Goal: Task Accomplishment & Management: Manage account settings

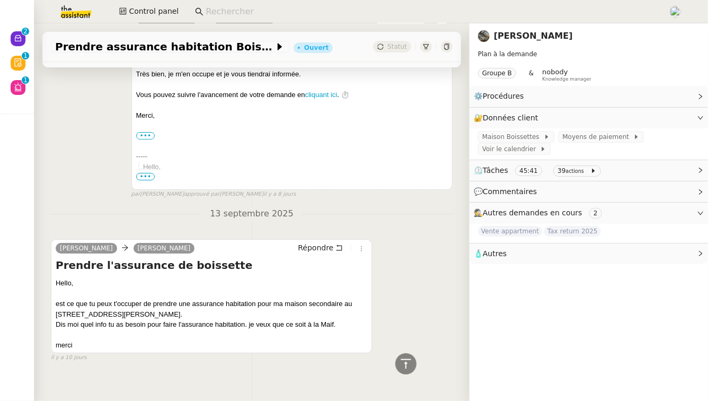
scroll to position [1807, 0]
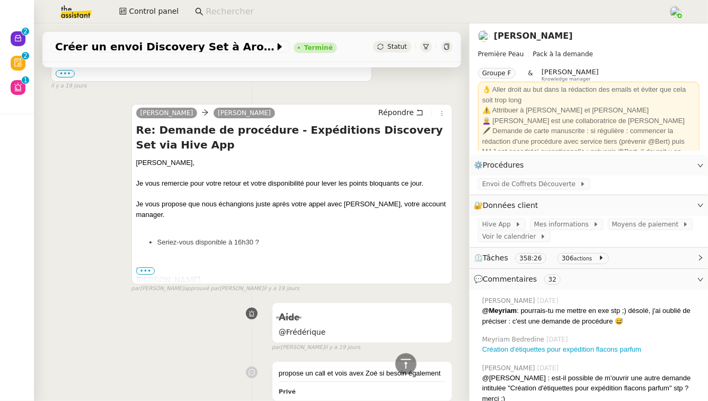
scroll to position [3788, 0]
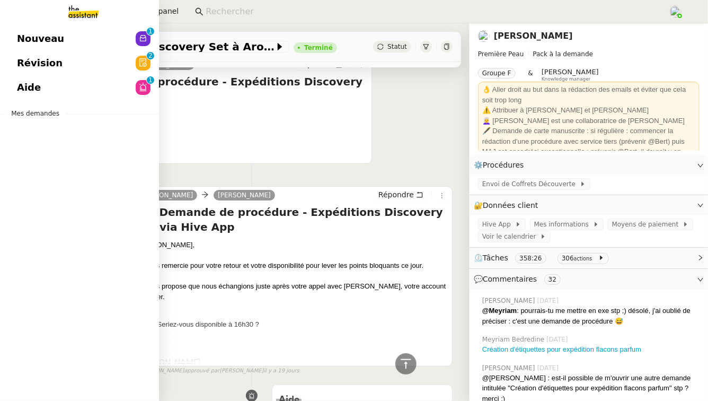
click at [108, 88] on link "Aide 0 1 2 3 4 5 6 7 8 9" at bounding box center [79, 87] width 159 height 24
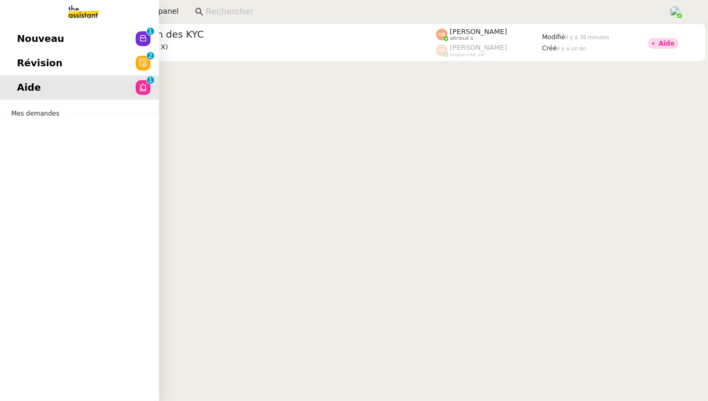
click at [3, 66] on link "Révision 0 1 2 3 4 5 6 7 8 9" at bounding box center [79, 63] width 159 height 24
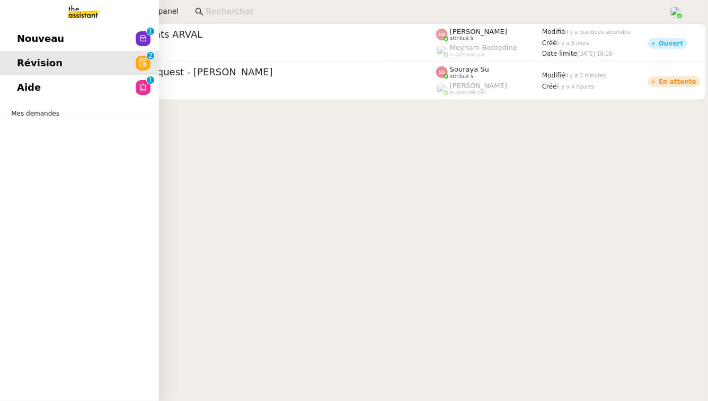
click at [29, 42] on span "Nouveau" at bounding box center [40, 39] width 47 height 16
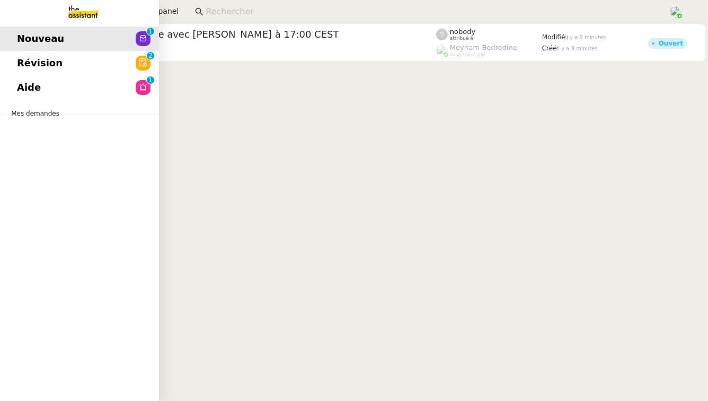
click at [40, 59] on span "Révision" at bounding box center [40, 63] width 46 height 16
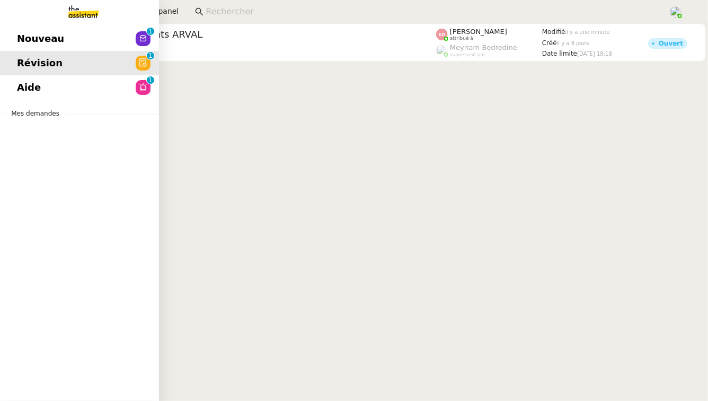
click at [35, 88] on span "Aide" at bounding box center [29, 88] width 24 height 16
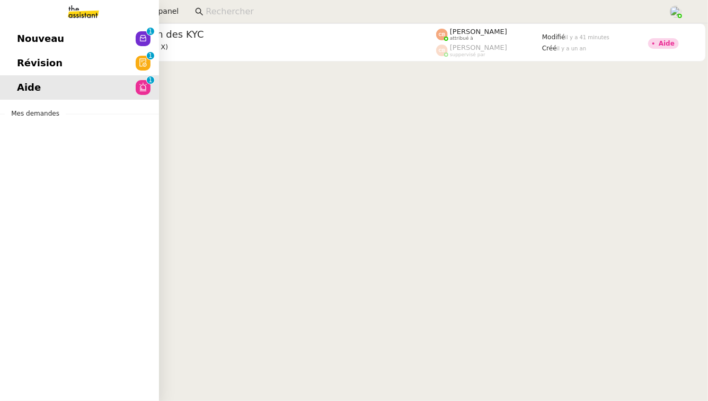
click at [29, 68] on span "Révision" at bounding box center [40, 63] width 46 height 16
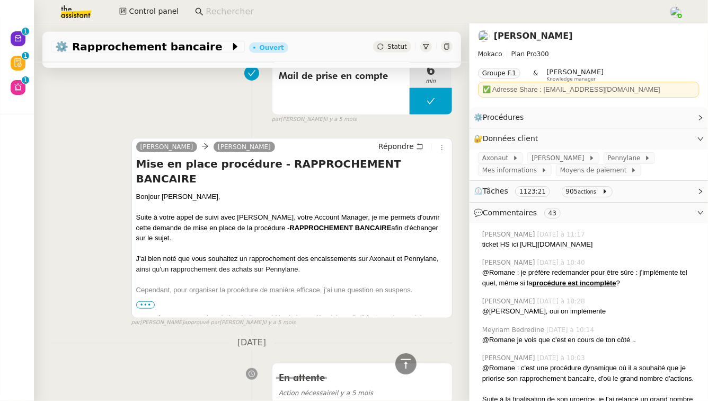
scroll to position [21816, 0]
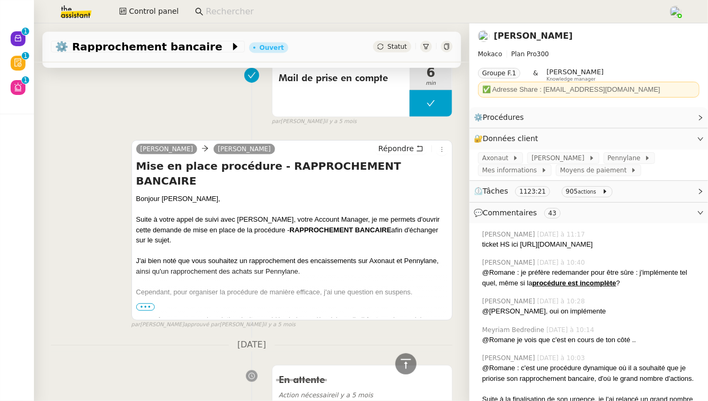
click at [143, 303] on span "•••" at bounding box center [145, 306] width 19 height 7
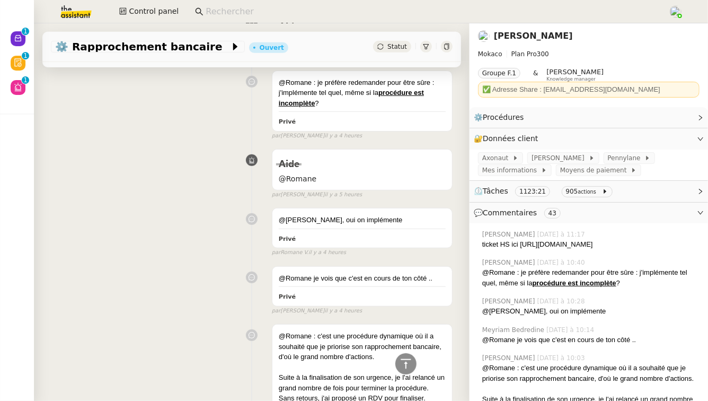
scroll to position [0, 0]
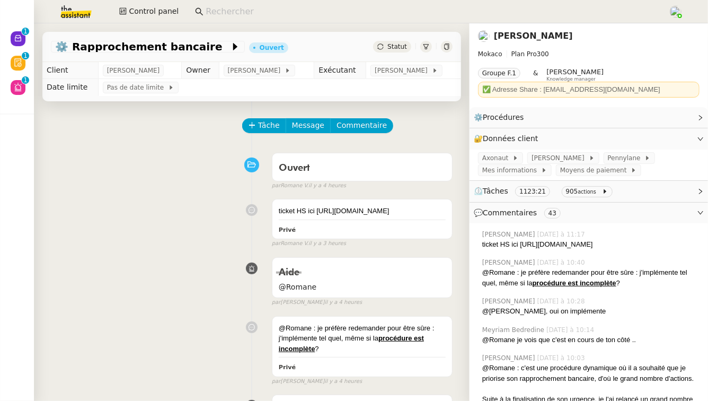
click at [445, 46] on icon at bounding box center [447, 46] width 6 height 6
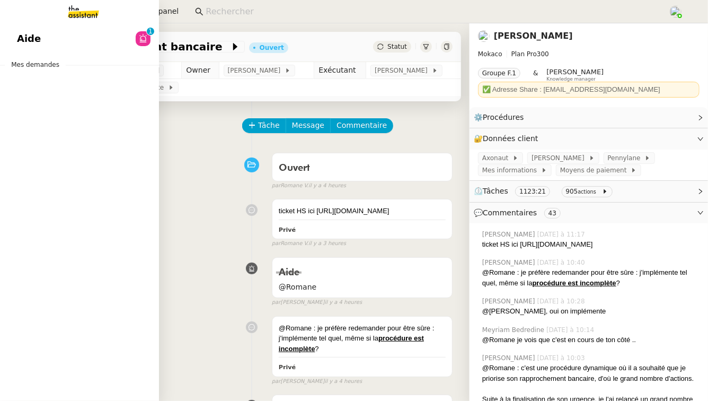
click at [77, 55] on div "Aide 0 1 2 3 4 5 6 7 8 9 Mes demandes" at bounding box center [79, 212] width 159 height 378
click at [20, 32] on span "Aide" at bounding box center [29, 39] width 24 height 16
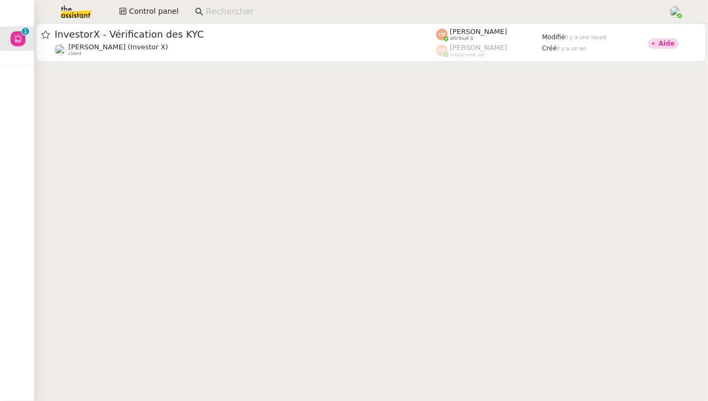
click at [241, 47] on div "Cédric Tempestini (Investor X) client" at bounding box center [246, 50] width 382 height 14
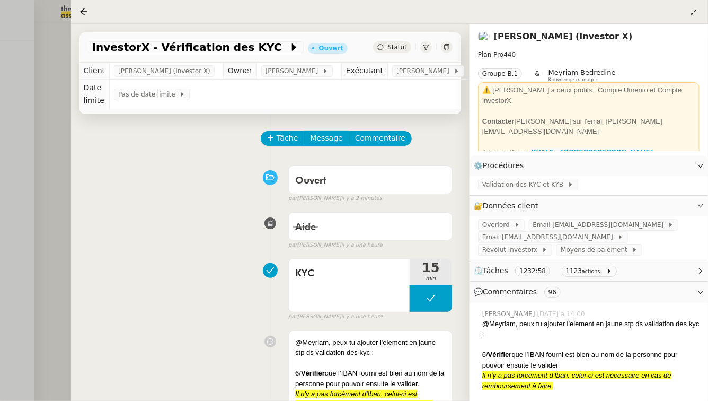
click at [14, 174] on div at bounding box center [354, 200] width 708 height 401
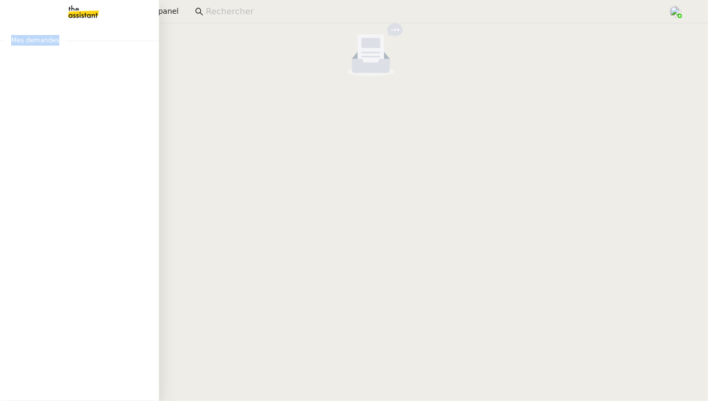
drag, startPoint x: 56, startPoint y: 41, endPoint x: 11, endPoint y: 40, distance: 45.6
click at [11, 40] on span "Mes demandes" at bounding box center [35, 40] width 61 height 11
drag, startPoint x: 12, startPoint y: 40, endPoint x: 57, endPoint y: 43, distance: 45.2
click at [57, 43] on span "Mes demandes" at bounding box center [35, 40] width 61 height 11
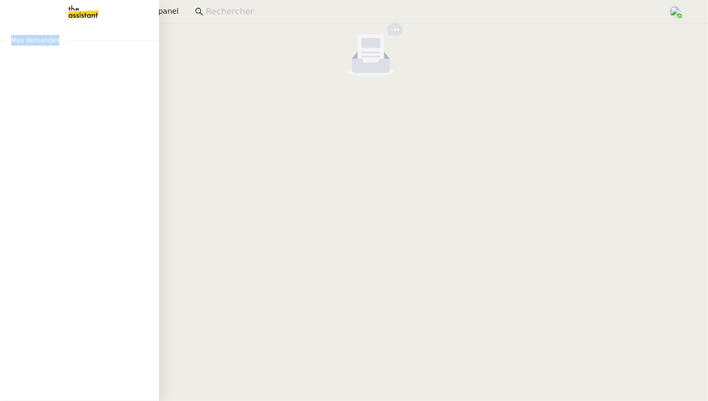
click at [57, 43] on span "Mes demandes" at bounding box center [35, 40] width 61 height 11
drag, startPoint x: 57, startPoint y: 43, endPoint x: 15, endPoint y: 43, distance: 42.4
click at [15, 43] on span "Mes demandes" at bounding box center [35, 40] width 61 height 11
click at [20, 56] on div "Mes demandes" at bounding box center [79, 212] width 159 height 378
click at [37, 45] on span "Révision" at bounding box center [40, 39] width 46 height 16
